Goal: Information Seeking & Learning: Find specific fact

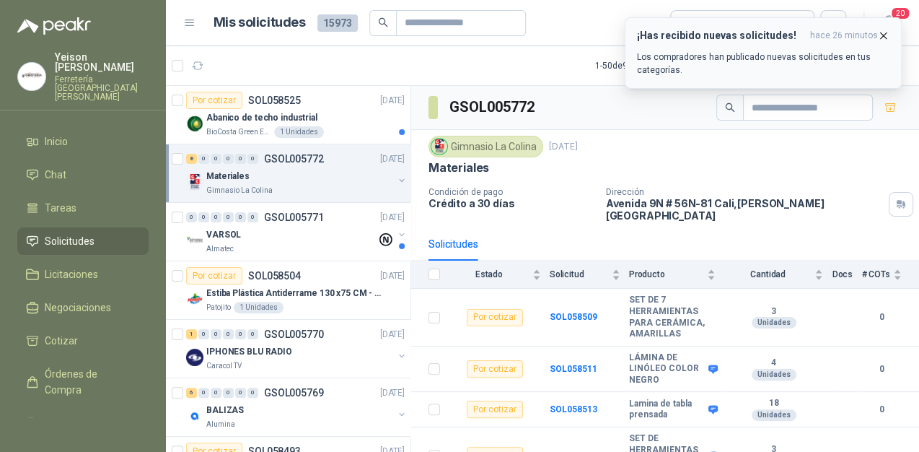
scroll to position [167, 0]
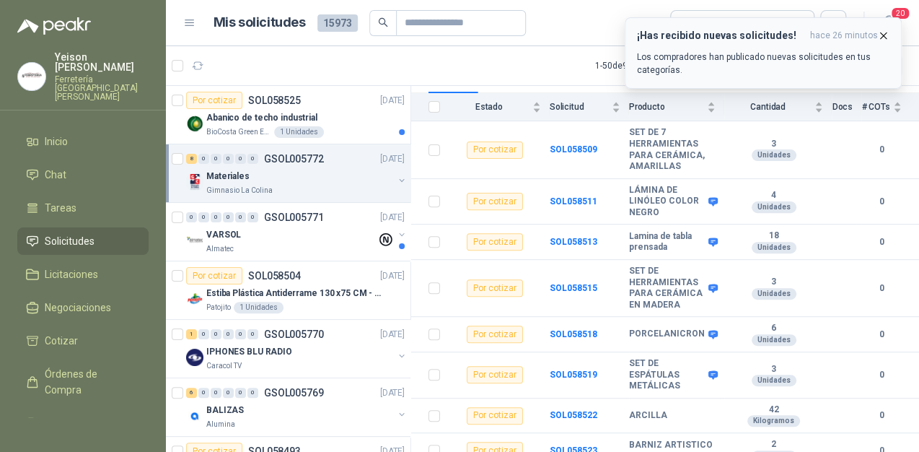
click at [879, 36] on icon "button" at bounding box center [883, 36] width 12 height 12
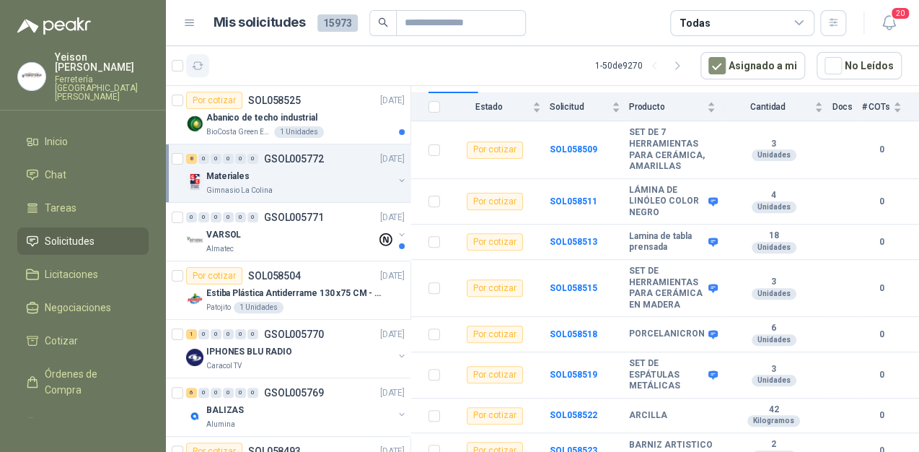
click at [203, 65] on icon "button" at bounding box center [198, 66] width 12 height 12
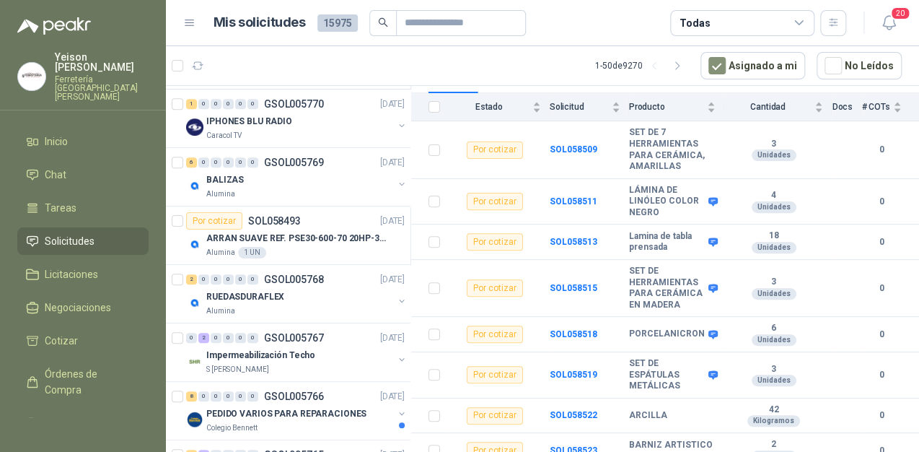
scroll to position [0, 0]
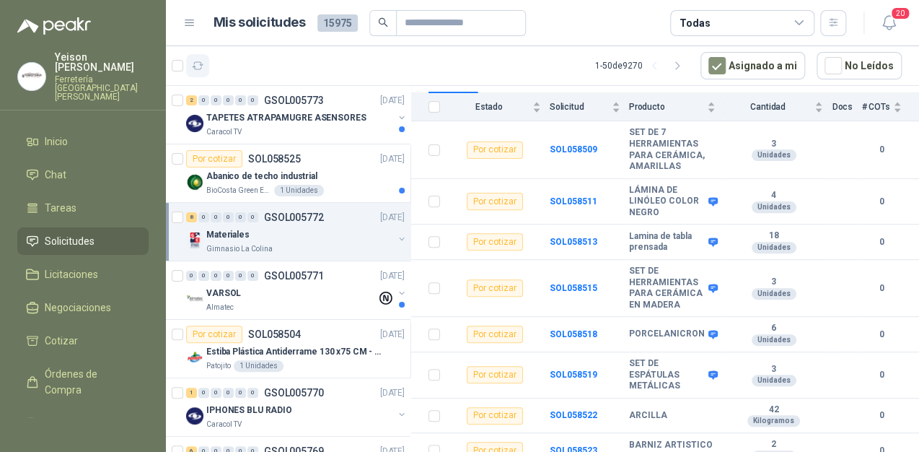
click at [202, 63] on icon "button" at bounding box center [198, 66] width 12 height 12
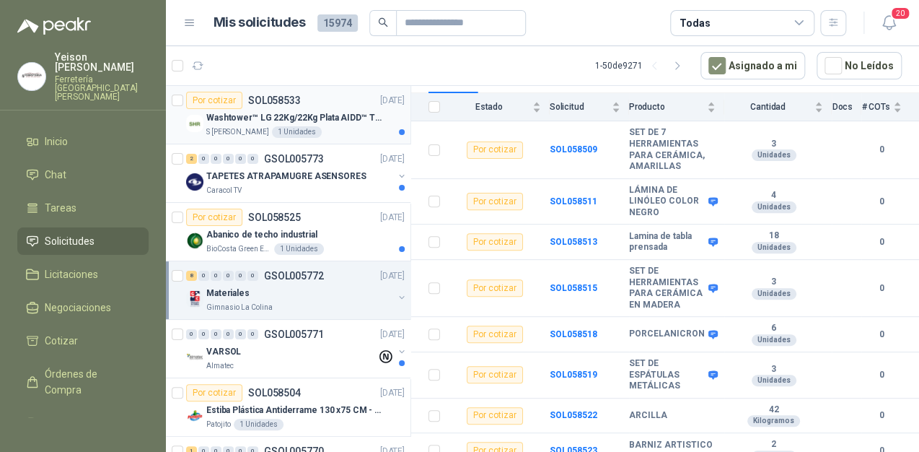
click at [287, 122] on p "Washtower™ LG 22Kg/22Kg Plata AIDD™ ThinQ™ Steam™ WK22VS6P" at bounding box center [296, 118] width 180 height 14
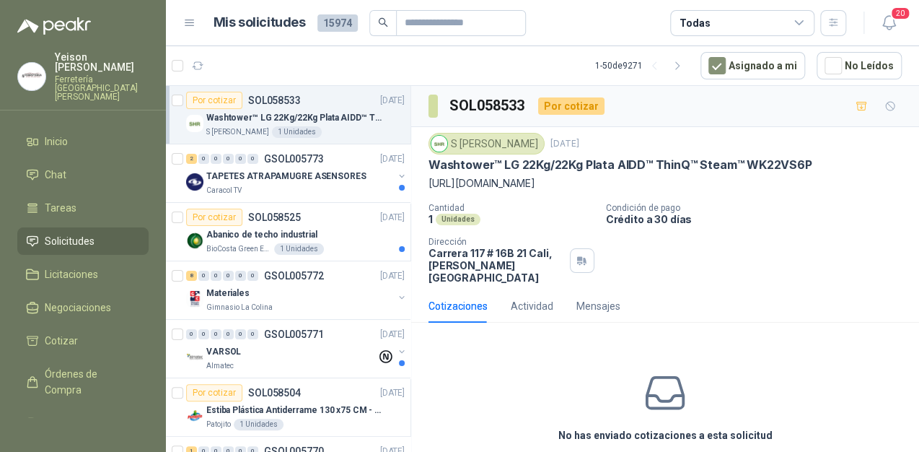
drag, startPoint x: 427, startPoint y: 179, endPoint x: 778, endPoint y: 180, distance: 351.3
click at [778, 180] on div "S [PERSON_NAME] [DATE] Washtower™ LG 22Kg/22Kg Plata AIDD™ ThinQ™ Steam™ WK22VS…" at bounding box center [665, 208] width 508 height 162
copy p "[URL][DOMAIN_NAME]"
